Goal: Transaction & Acquisition: Purchase product/service

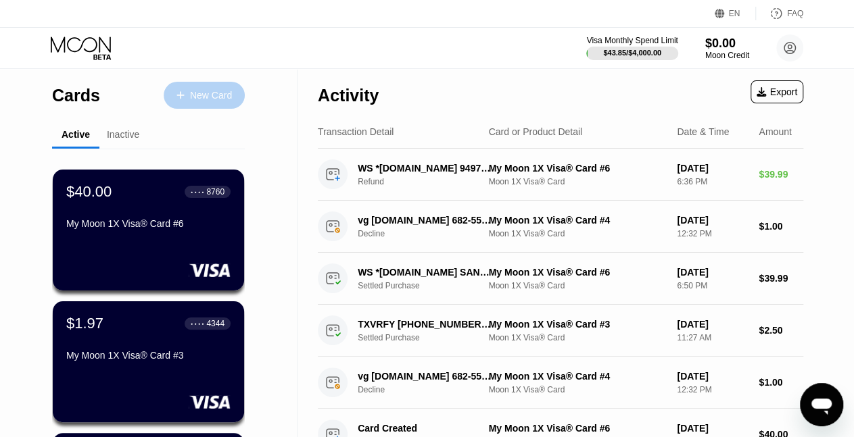
click at [213, 91] on div "New Card" at bounding box center [211, 95] width 42 height 11
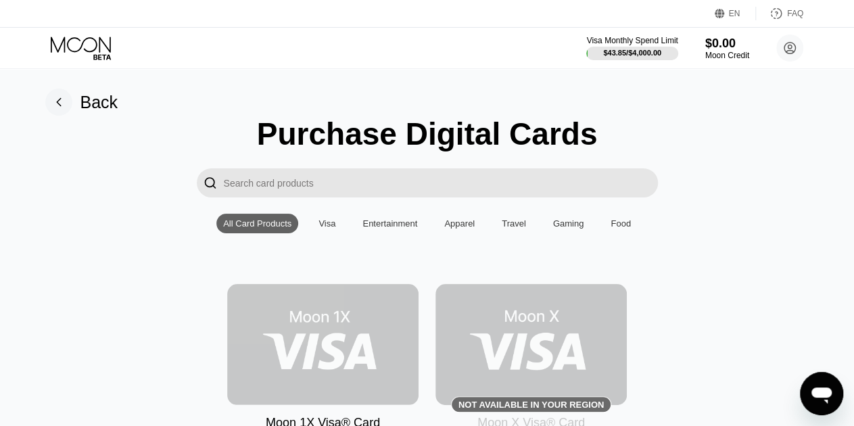
click at [337, 348] on img at bounding box center [322, 344] width 191 height 121
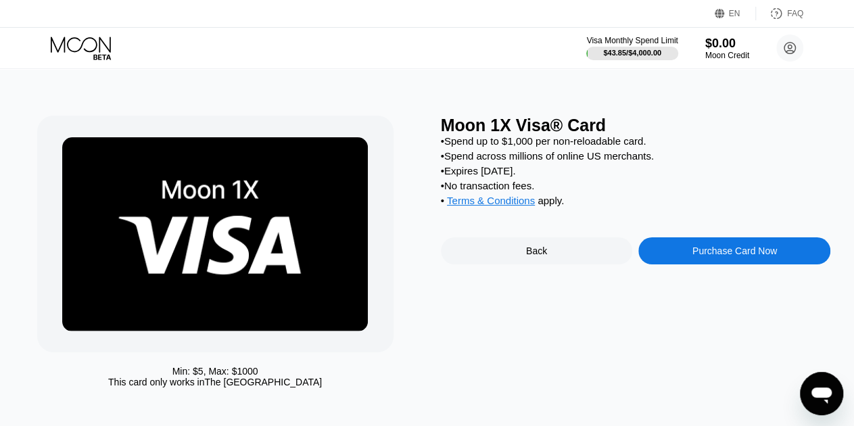
click at [698, 256] on div "Purchase Card Now" at bounding box center [734, 250] width 85 height 11
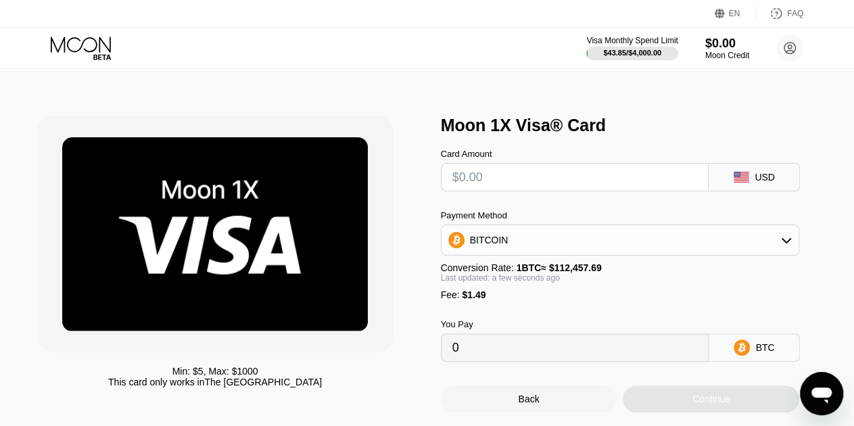
click at [537, 181] on input "text" at bounding box center [574, 177] width 245 height 27
type input "$2"
type input "0.00003104"
type input "$25"
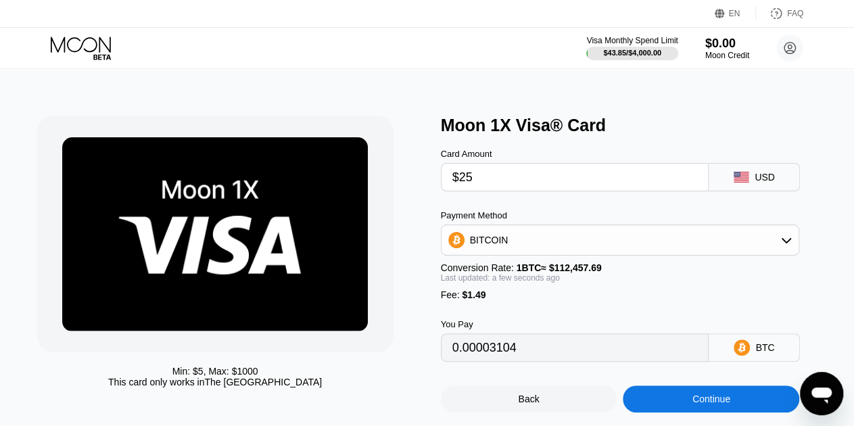
type input "0.00023556"
type input "$25.5"
type input "0.00024001"
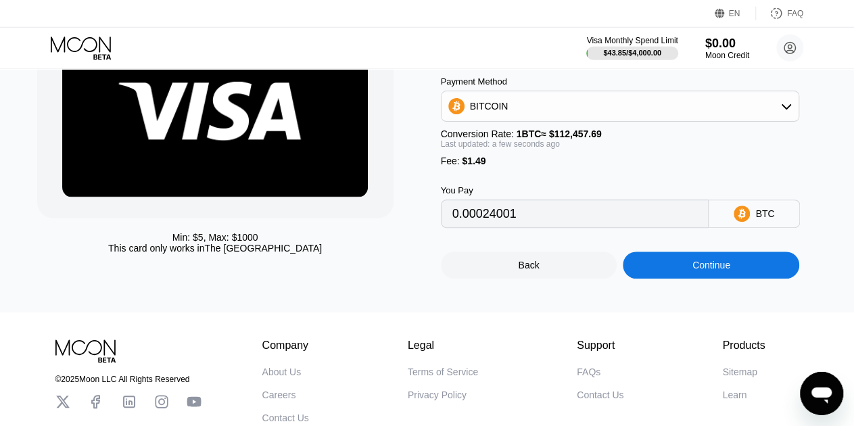
scroll to position [136, 0]
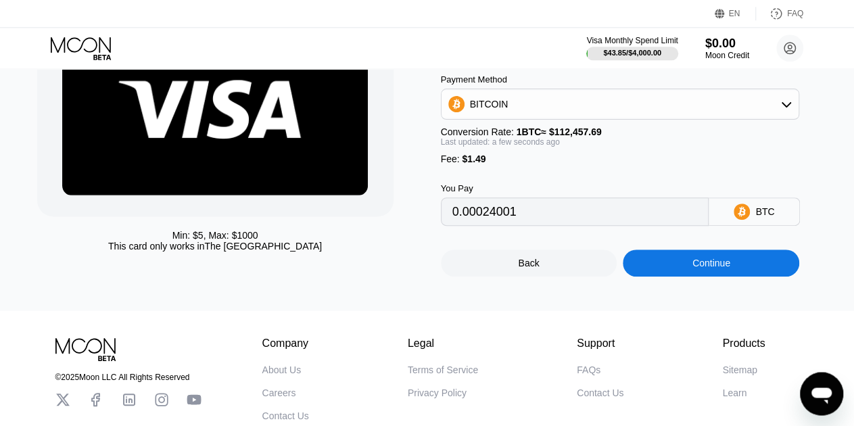
type input "$25.5"
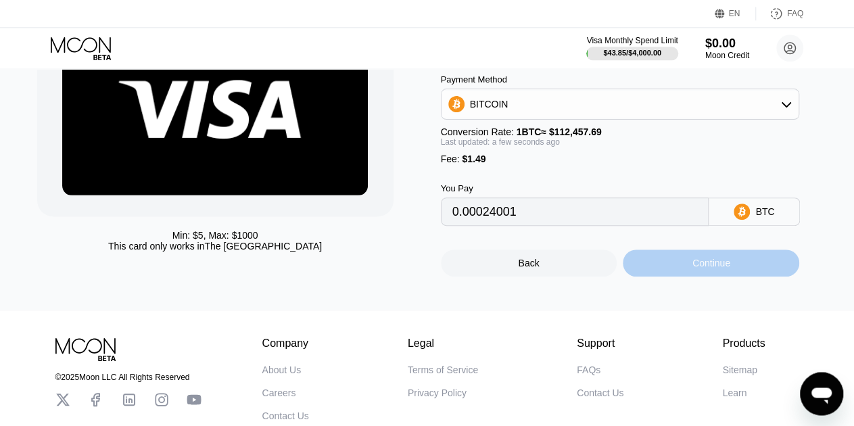
click at [688, 274] on div "Continue" at bounding box center [711, 262] width 176 height 27
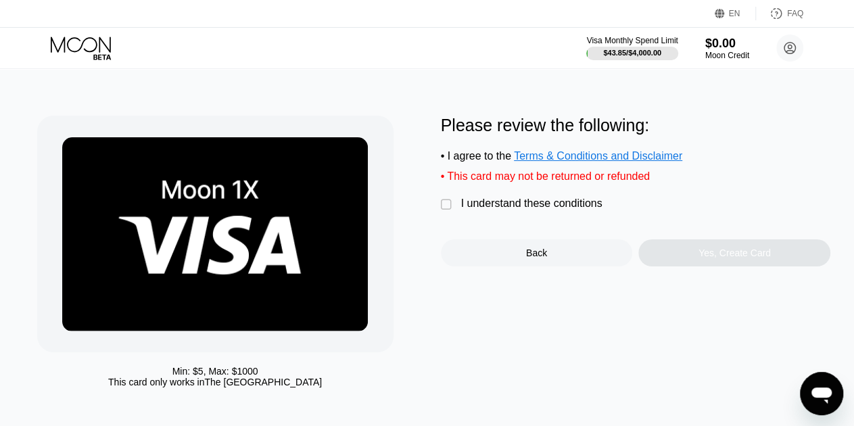
click at [446, 210] on div "" at bounding box center [448, 205] width 14 height 14
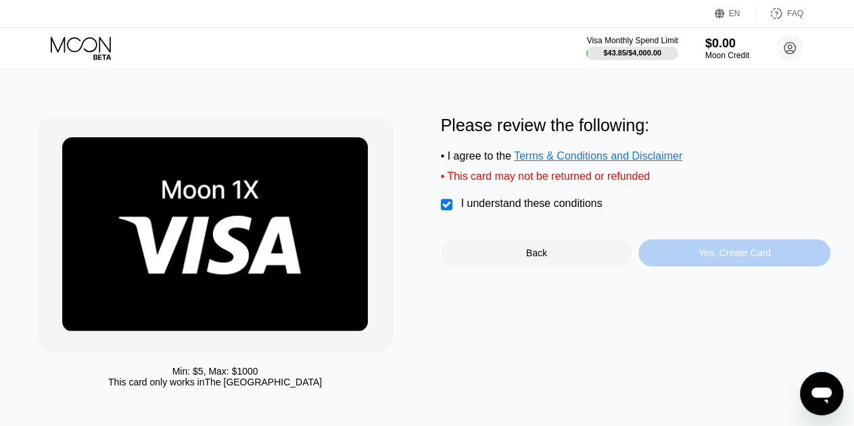
click at [705, 266] on div "Yes, Create Card" at bounding box center [734, 252] width 192 height 27
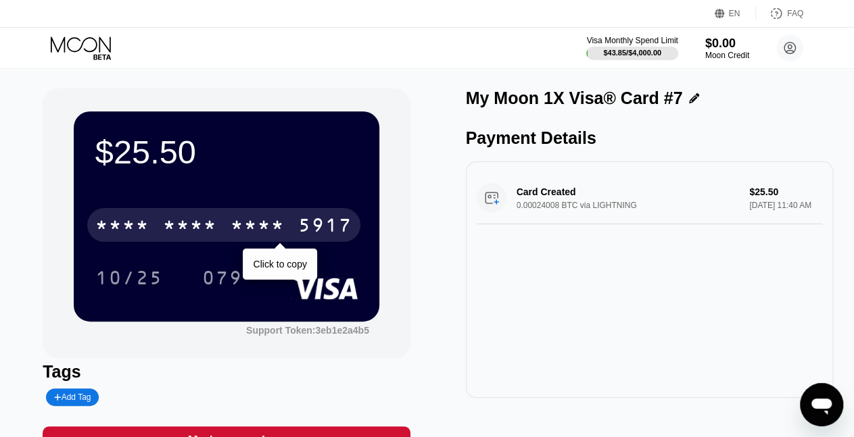
click at [243, 231] on div "* * * *" at bounding box center [258, 227] width 54 height 22
